Goal: Information Seeking & Learning: Understand process/instructions

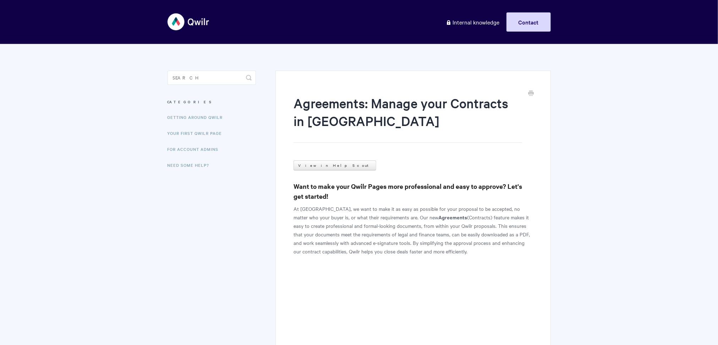
click at [396, 192] on h3 "Want to make your Qwilr Pages more professional and easy to approve? Let's get …" at bounding box center [412, 191] width 239 height 20
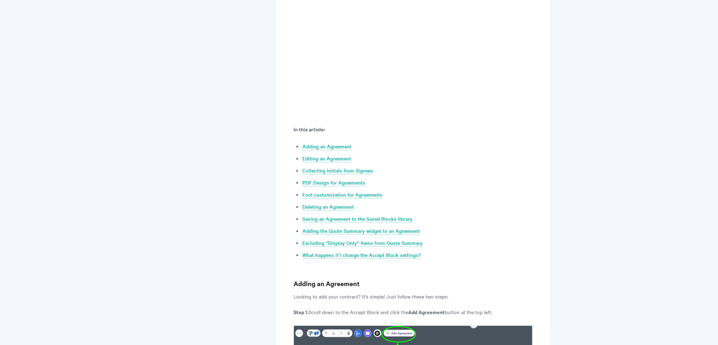
scroll to position [290, 0]
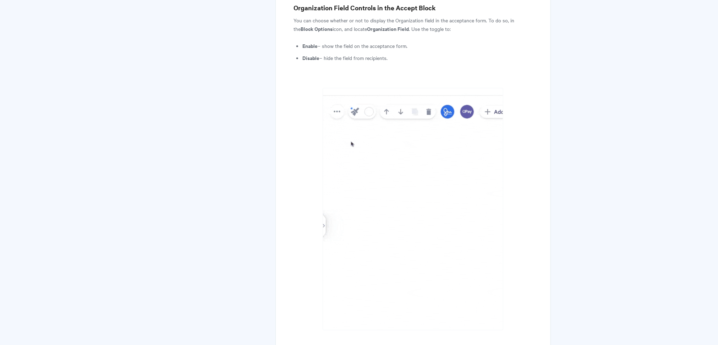
scroll to position [1856, 0]
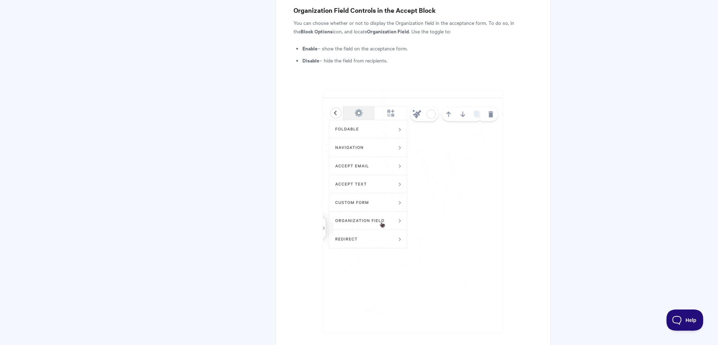
scroll to position [0, 0]
